Goal: Information Seeking & Learning: Learn about a topic

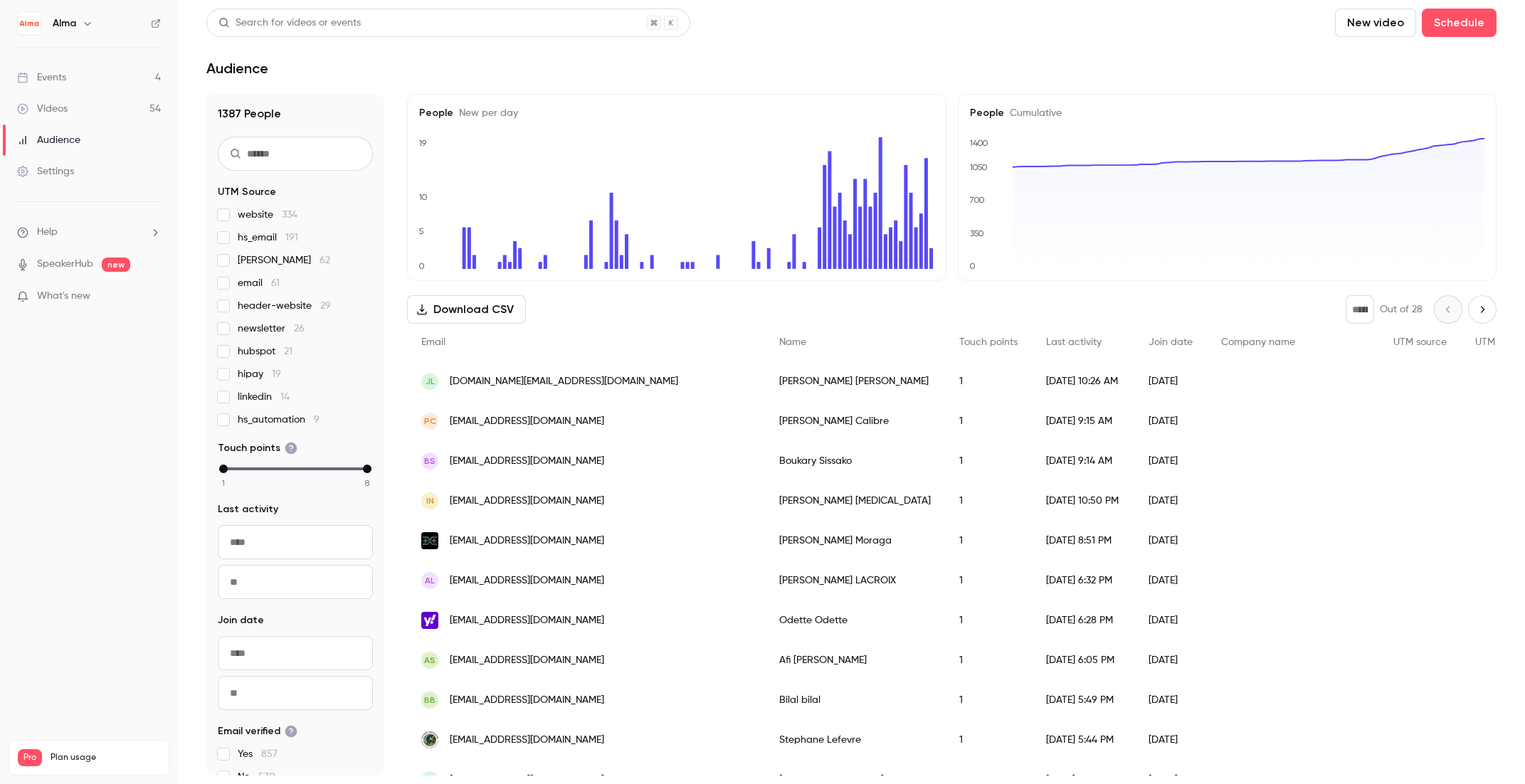
click at [73, 84] on link "Events 4" at bounding box center [89, 77] width 178 height 32
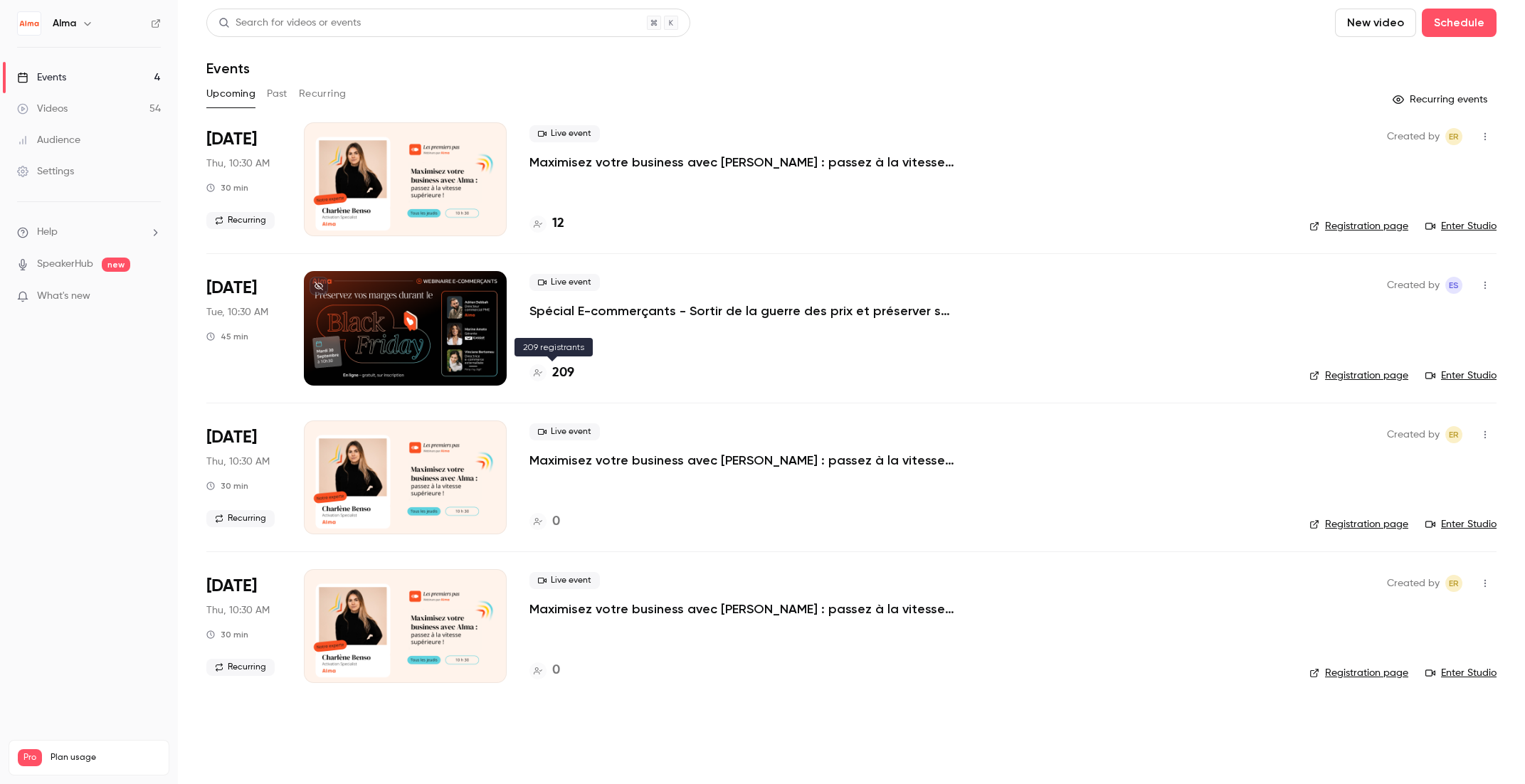
click at [565, 378] on h4 "209" at bounding box center [563, 373] width 22 height 19
